Goal: Check status: Check status

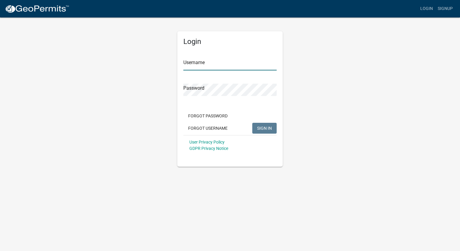
click at [232, 59] on input "Username" at bounding box center [229, 64] width 93 height 12
type input "zgretenc"
click at [252, 123] on button "SIGN IN" at bounding box center [264, 128] width 24 height 11
